Goal: Task Accomplishment & Management: Use online tool/utility

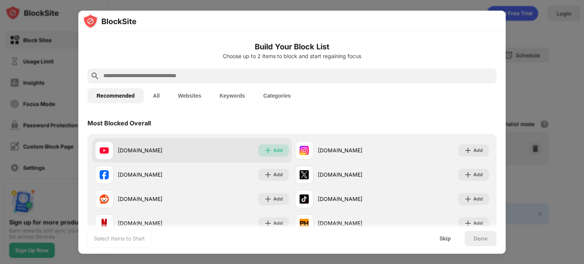
click at [277, 150] on div "Add" at bounding box center [278, 151] width 10 height 8
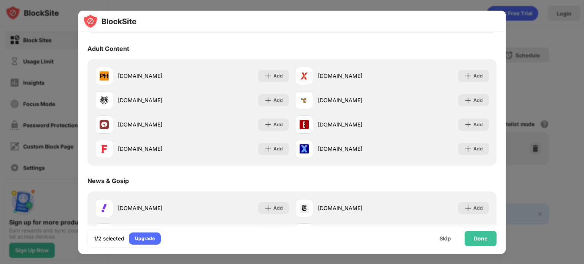
scroll to position [340, 0]
click at [479, 238] on div "Done" at bounding box center [481, 239] width 14 height 6
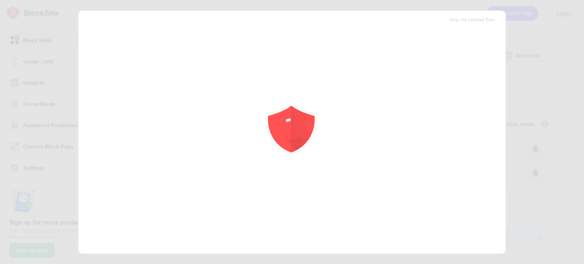
scroll to position [0, 0]
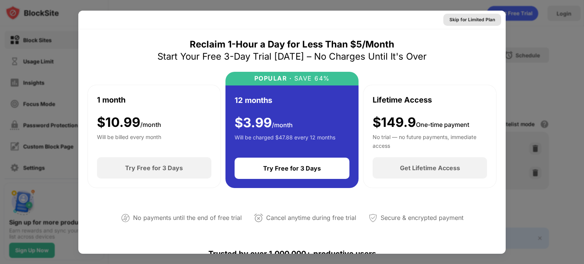
click at [472, 20] on div "Skip for Limited Plan" at bounding box center [472, 20] width 46 height 8
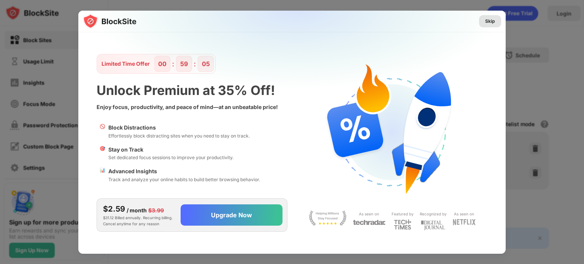
click at [494, 25] on div "Skip" at bounding box center [490, 21] width 10 height 8
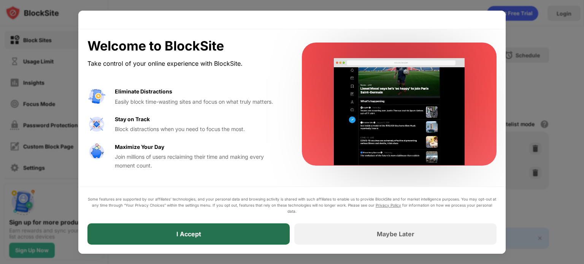
click at [181, 230] on div "I Accept" at bounding box center [188, 234] width 25 height 8
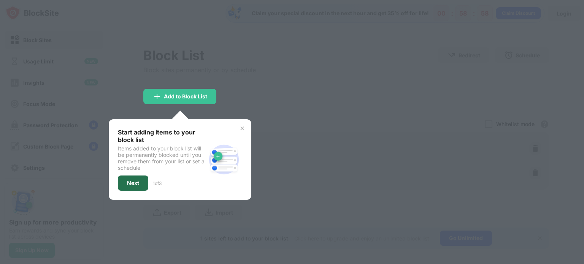
click at [129, 186] on div "Next" at bounding box center [133, 183] width 30 height 15
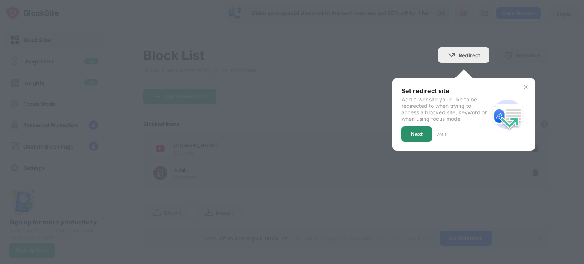
click at [411, 131] on div "Next" at bounding box center [417, 134] width 12 height 6
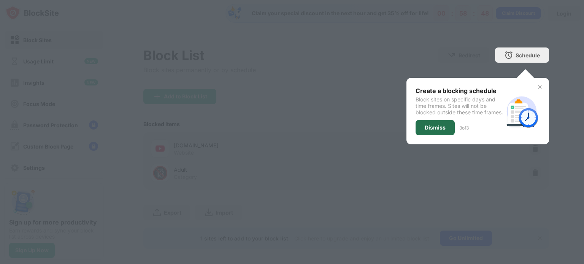
click at [435, 131] on div "Dismiss" at bounding box center [435, 128] width 21 height 6
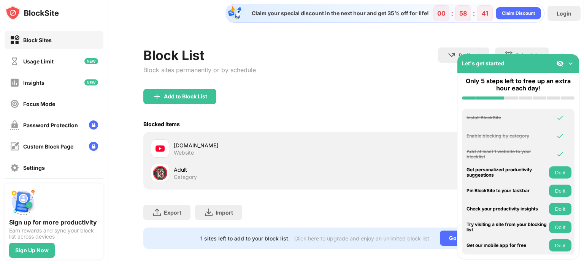
click at [571, 62] on img at bounding box center [571, 64] width 8 height 8
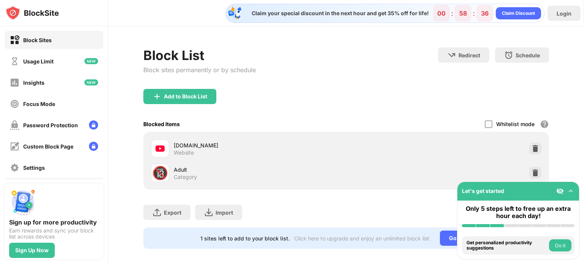
click at [413, 99] on div "Add to Block List" at bounding box center [346, 102] width 406 height 27
